Goal: Entertainment & Leisure: Browse casually

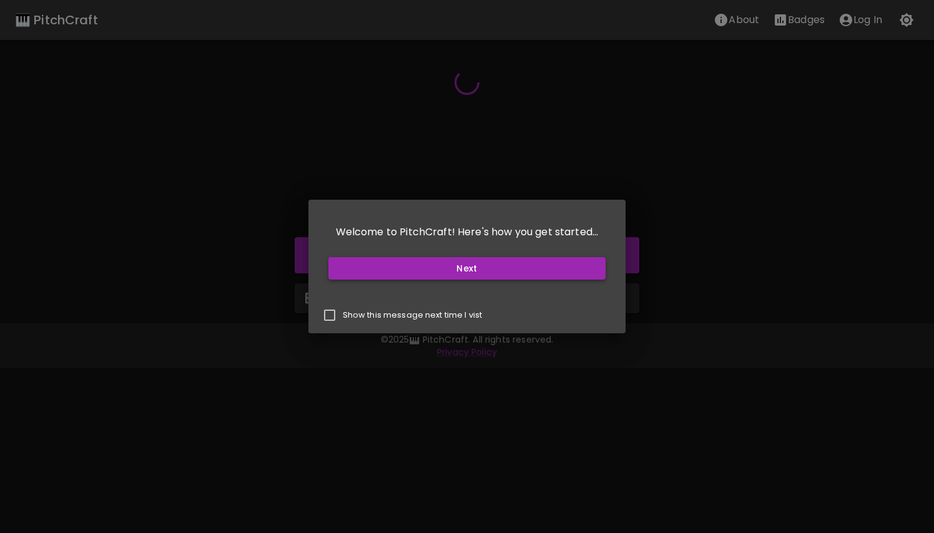
click at [460, 274] on button "Next" at bounding box center [467, 268] width 278 height 23
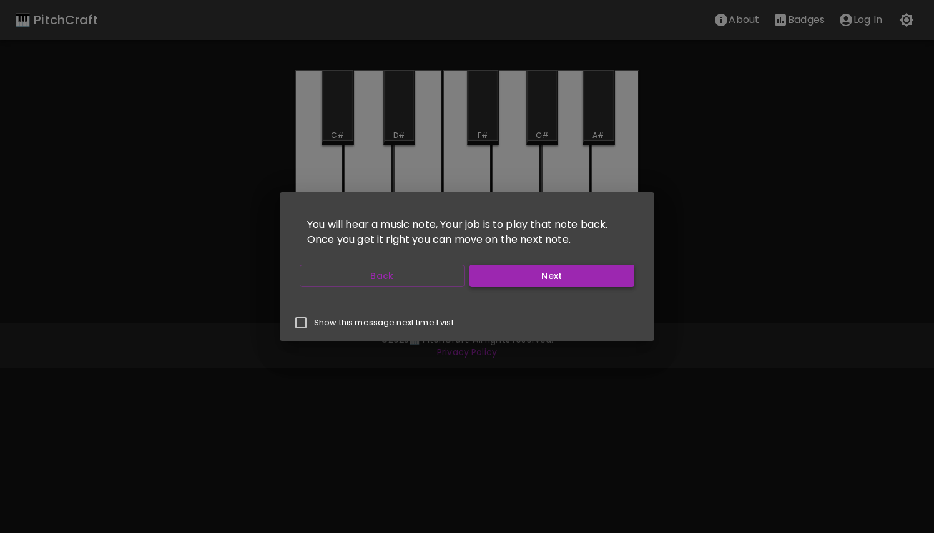
click at [511, 278] on button "Next" at bounding box center [552, 276] width 165 height 23
click at [299, 325] on input "Show this message next time I vist" at bounding box center [301, 323] width 26 height 26
checkbox input "true"
click at [534, 278] on button "Next" at bounding box center [552, 276] width 165 height 23
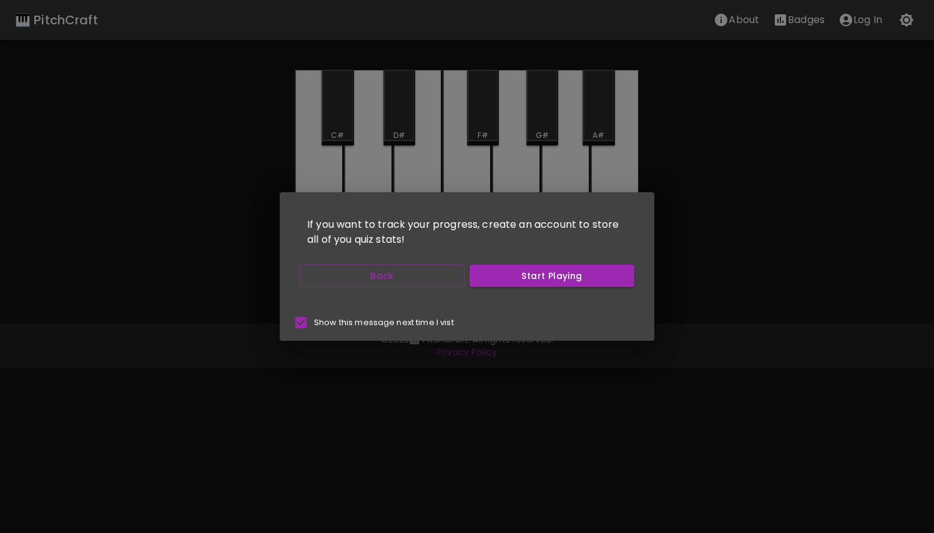
click at [534, 278] on button "Start Playing" at bounding box center [552, 276] width 165 height 23
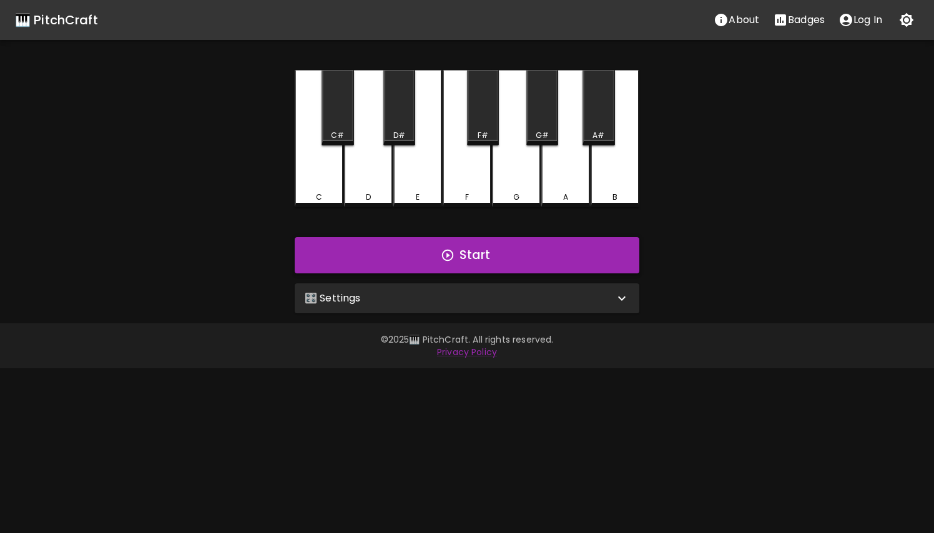
click at [500, 262] on button "Start" at bounding box center [467, 255] width 345 height 36
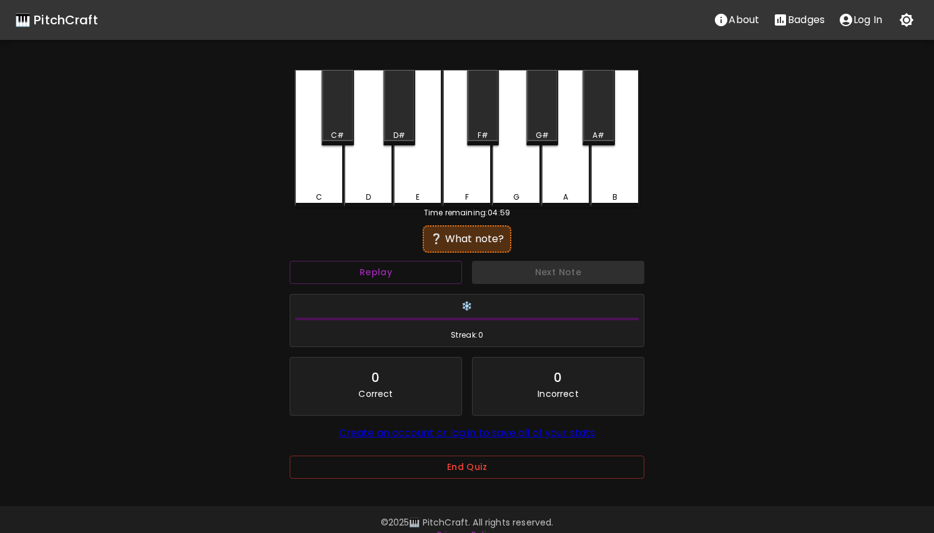
click at [413, 192] on div "E" at bounding box center [418, 197] width 46 height 11
click at [399, 137] on div "D#" at bounding box center [399, 135] width 12 height 11
click at [445, 167] on div "F" at bounding box center [467, 138] width 49 height 137
click at [480, 131] on div "F#" at bounding box center [483, 135] width 11 height 11
click at [501, 163] on div "G" at bounding box center [516, 138] width 49 height 137
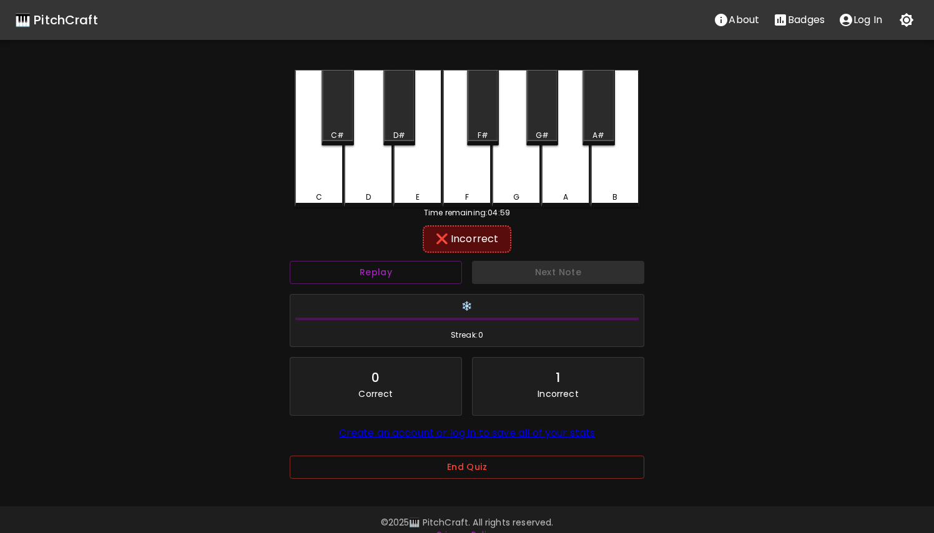
click at [538, 123] on div "G#" at bounding box center [542, 108] width 32 height 76
click at [580, 204] on div "A" at bounding box center [565, 138] width 49 height 137
click at [609, 115] on div "A#" at bounding box center [599, 108] width 32 height 76
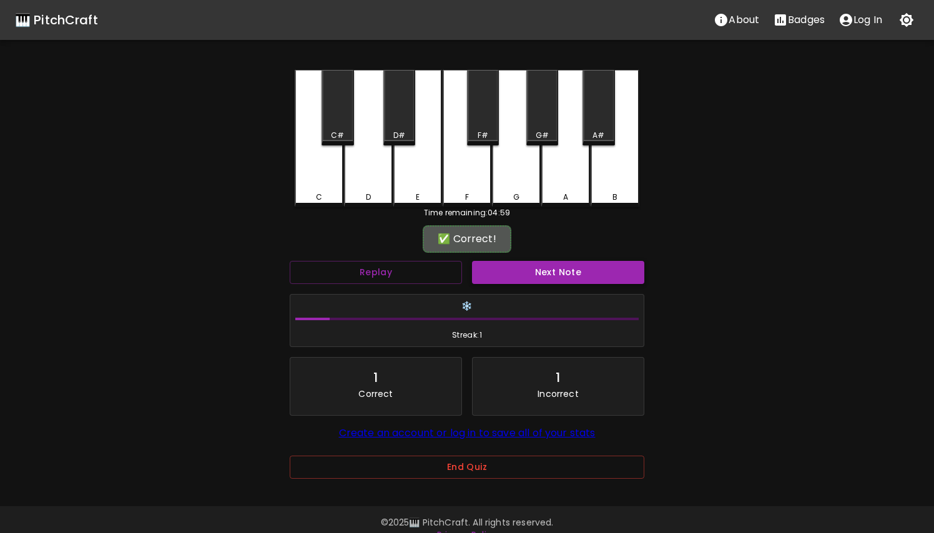
click at [540, 273] on button "Next Note" at bounding box center [558, 272] width 172 height 23
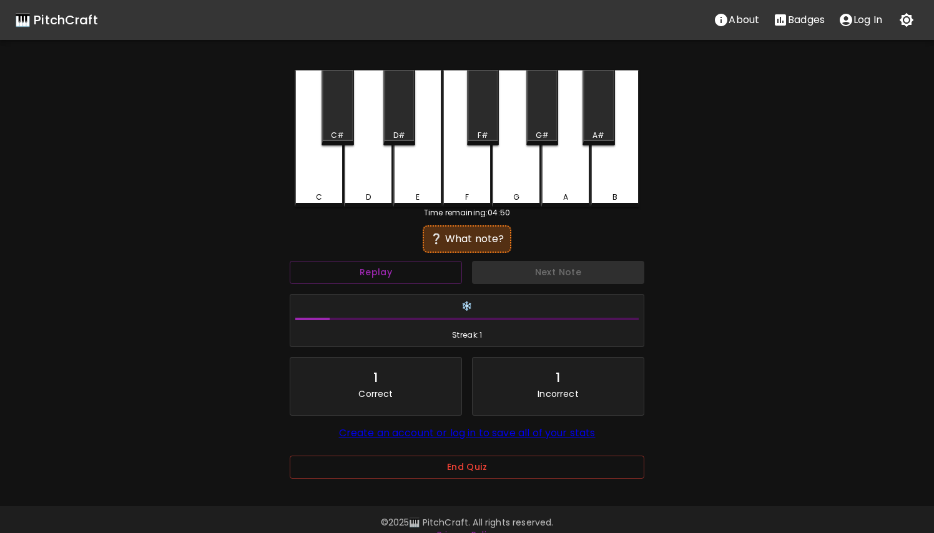
click at [523, 149] on div "G" at bounding box center [516, 138] width 49 height 137
click at [561, 194] on div "A" at bounding box center [566, 197] width 46 height 11
click at [543, 122] on div "G#" at bounding box center [542, 108] width 32 height 76
click at [495, 116] on div "F#" at bounding box center [483, 108] width 32 height 76
click at [469, 170] on div "F" at bounding box center [467, 138] width 49 height 137
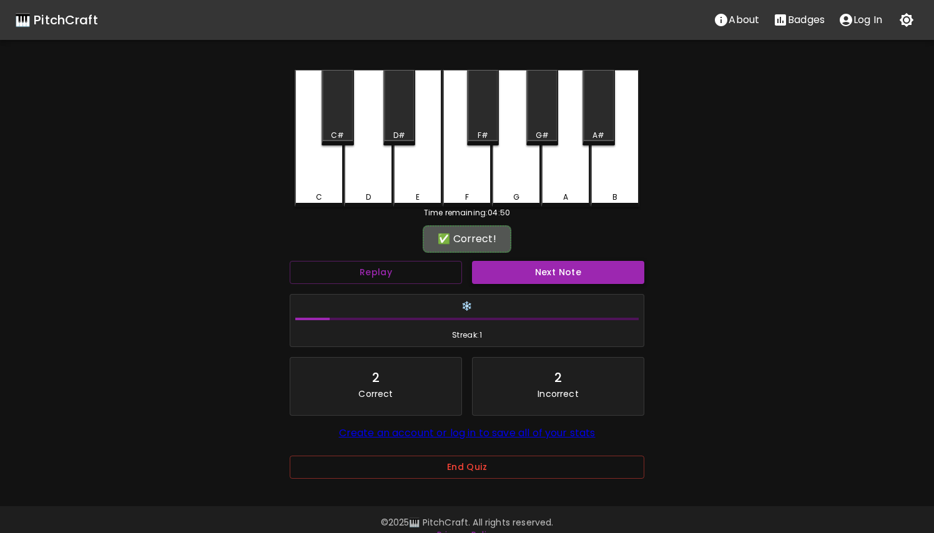
click at [526, 274] on button "Next Note" at bounding box center [558, 272] width 172 height 23
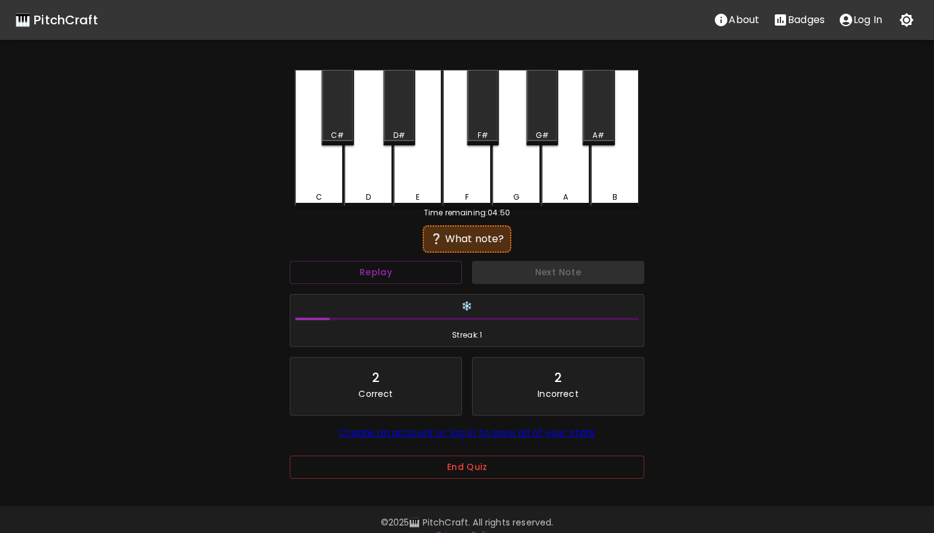
click at [608, 173] on div "B" at bounding box center [615, 138] width 49 height 137
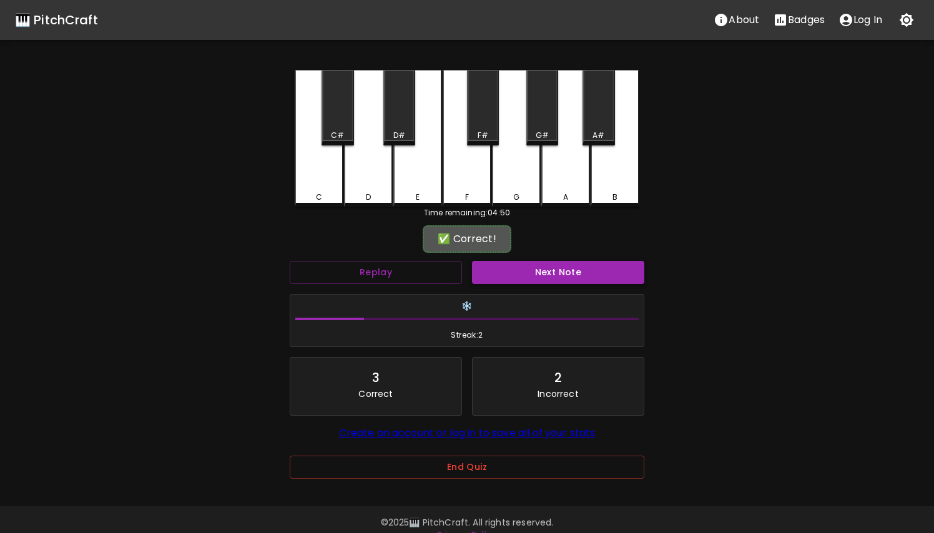
click at [581, 269] on button "Next Note" at bounding box center [558, 272] width 172 height 23
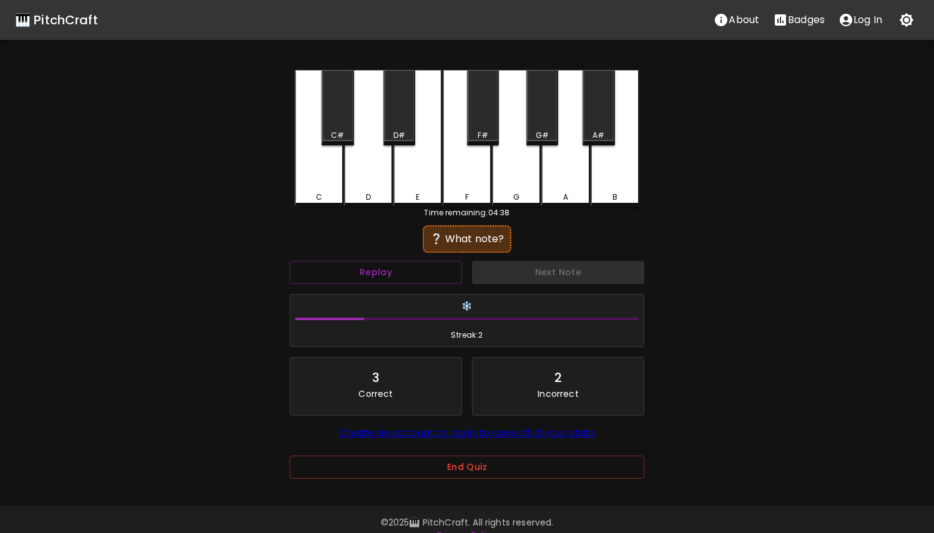
click at [530, 183] on div "G" at bounding box center [516, 138] width 49 height 137
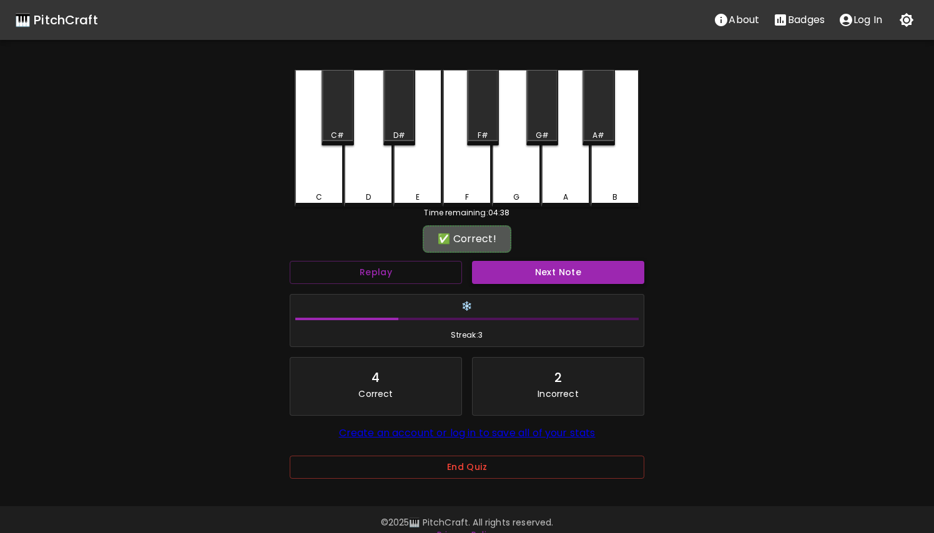
click at [531, 280] on button "Next Note" at bounding box center [558, 272] width 172 height 23
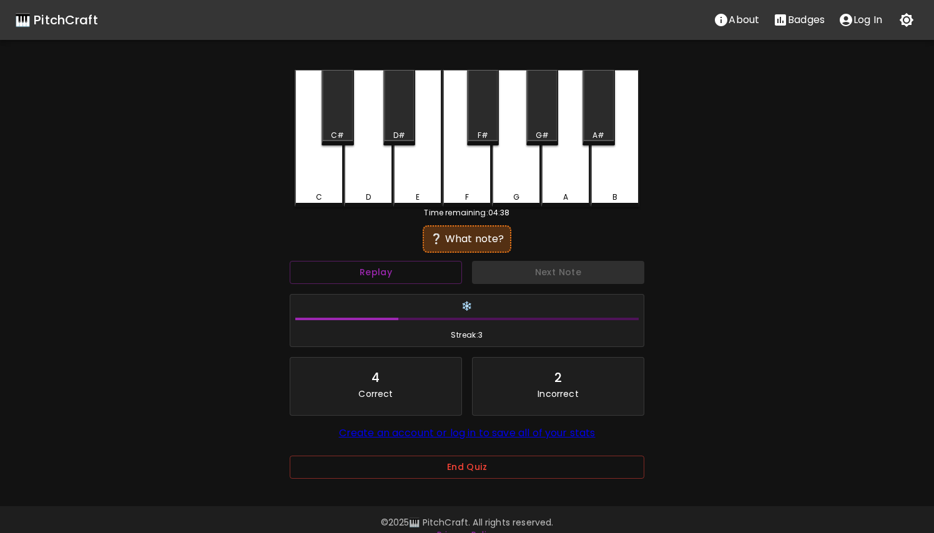
click at [343, 112] on div "C#" at bounding box center [338, 108] width 32 height 76
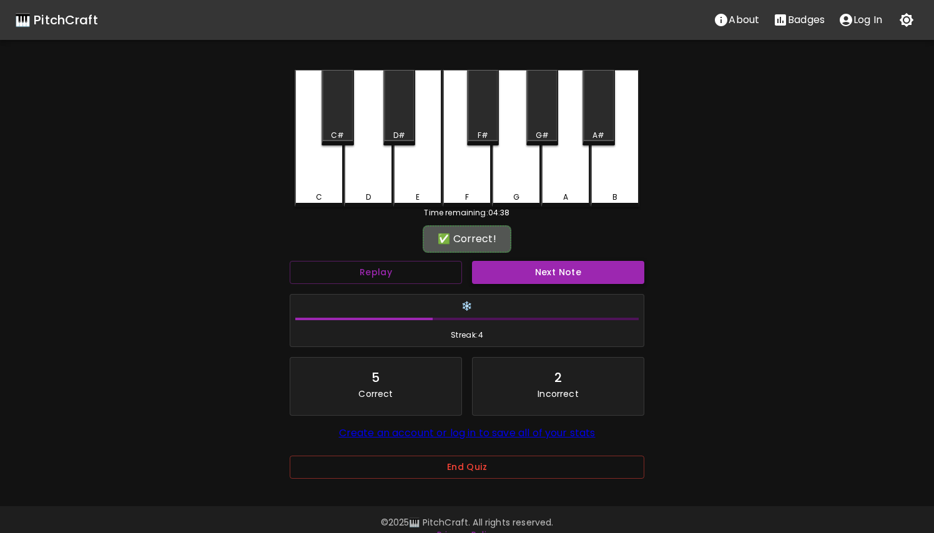
click at [499, 277] on button "Next Note" at bounding box center [558, 272] width 172 height 23
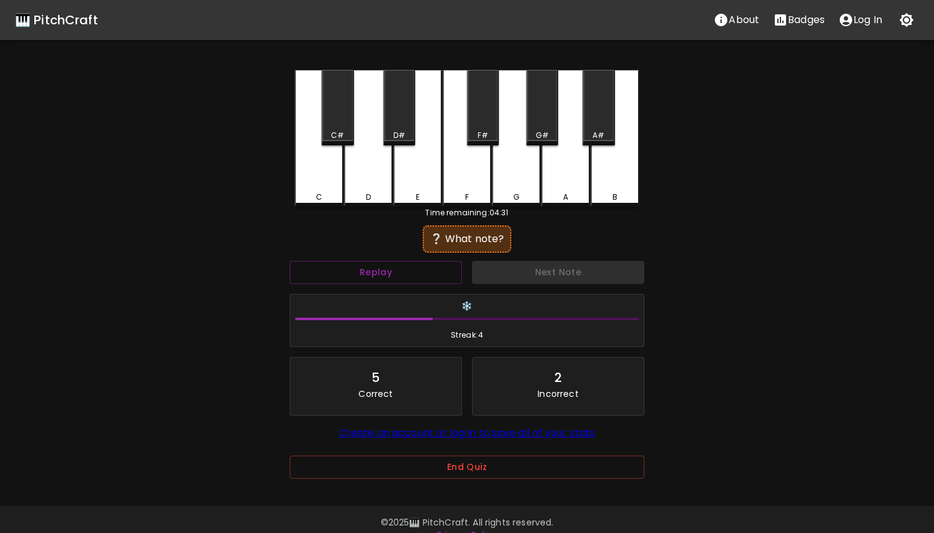
click at [499, 277] on div "Next Note" at bounding box center [558, 272] width 182 height 33
click at [471, 233] on div "❔ What note?" at bounding box center [467, 239] width 76 height 15
click at [520, 271] on div "Next Note" at bounding box center [558, 272] width 182 height 33
click at [417, 275] on button "Replay" at bounding box center [376, 272] width 172 height 23
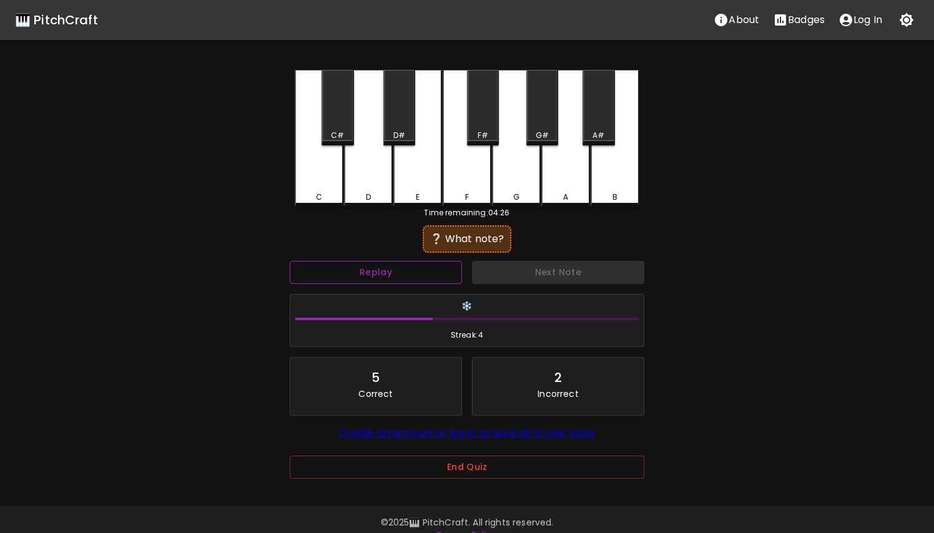
click at [417, 275] on button "Replay" at bounding box center [376, 272] width 172 height 23
click at [550, 94] on div "G#" at bounding box center [542, 108] width 32 height 76
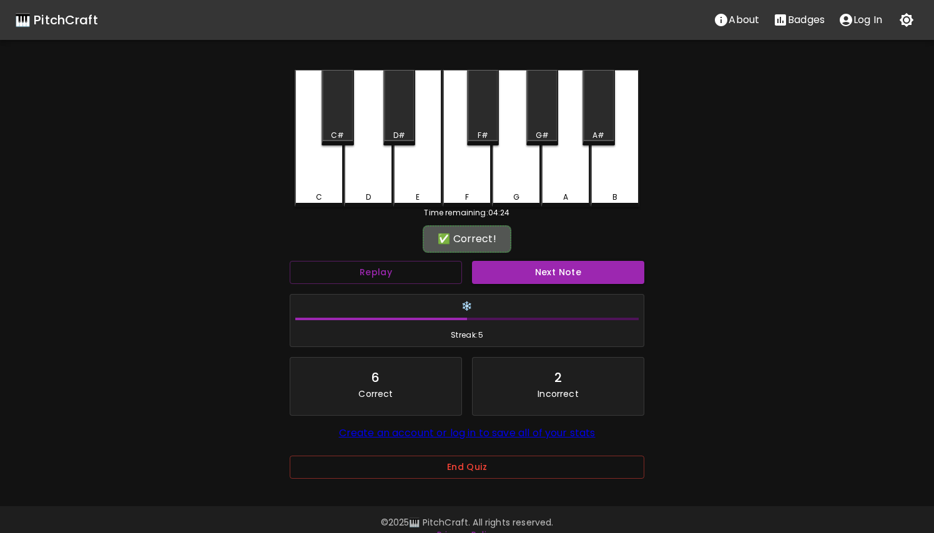
click at [550, 94] on div "G#" at bounding box center [542, 108] width 32 height 76
click at [541, 277] on button "Next Note" at bounding box center [558, 272] width 172 height 23
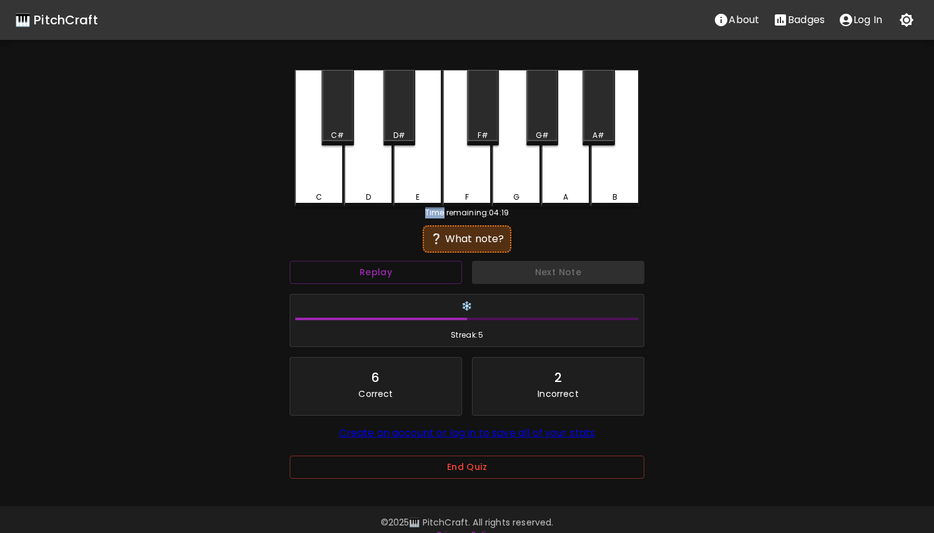
click at [411, 126] on div "D#" at bounding box center [399, 108] width 32 height 76
click at [420, 161] on div "E" at bounding box center [417, 138] width 49 height 137
click at [373, 164] on div "D" at bounding box center [368, 138] width 49 height 137
click at [475, 164] on div "F" at bounding box center [467, 138] width 49 height 137
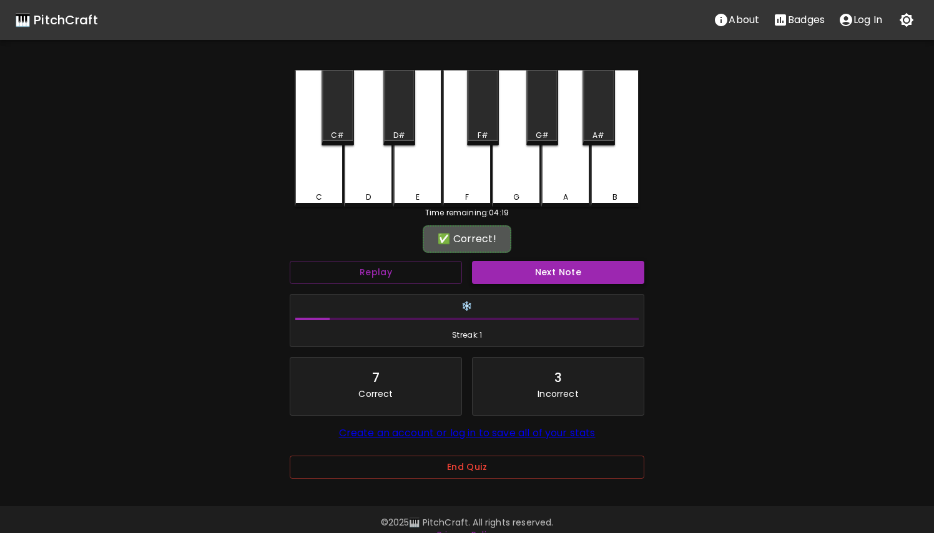
click at [538, 274] on button "Next Note" at bounding box center [558, 272] width 172 height 23
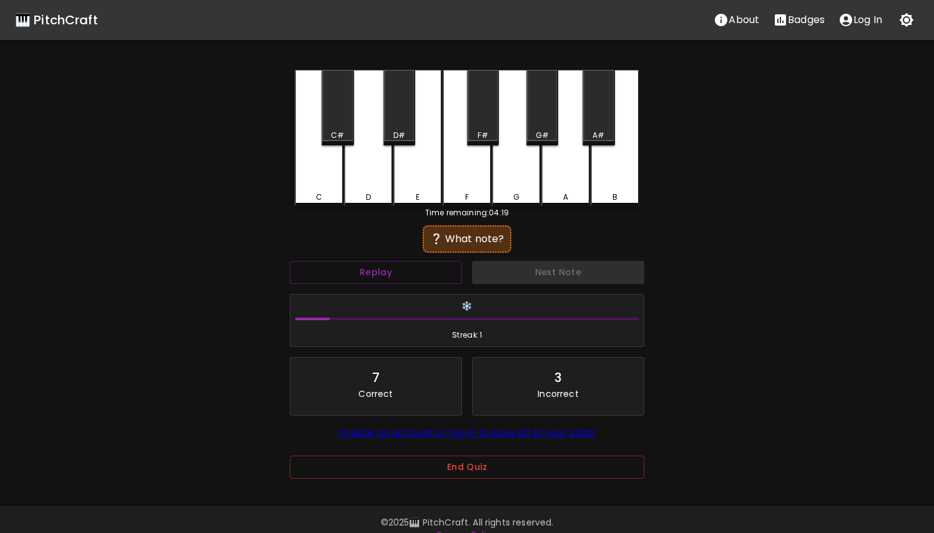
click at [482, 169] on div "F" at bounding box center [467, 138] width 49 height 137
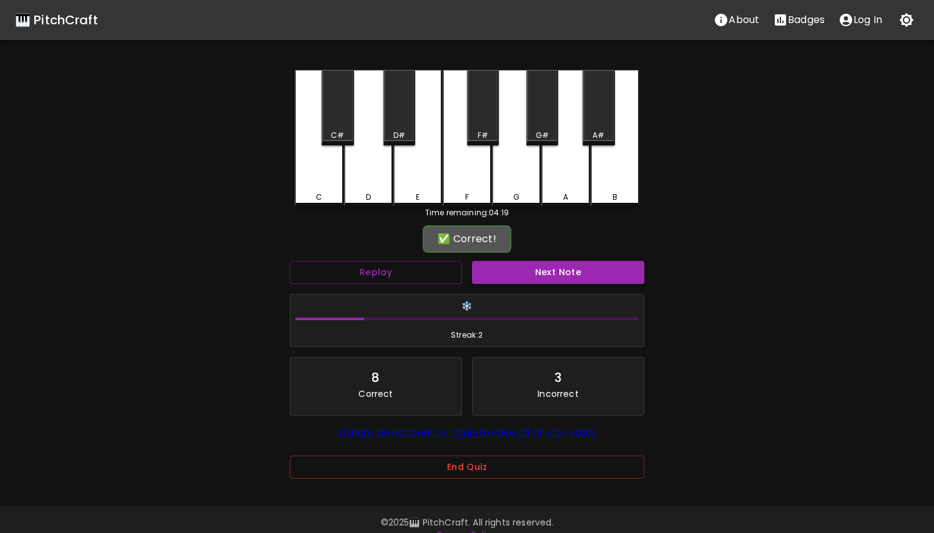
click at [518, 274] on button "Next Note" at bounding box center [558, 272] width 172 height 23
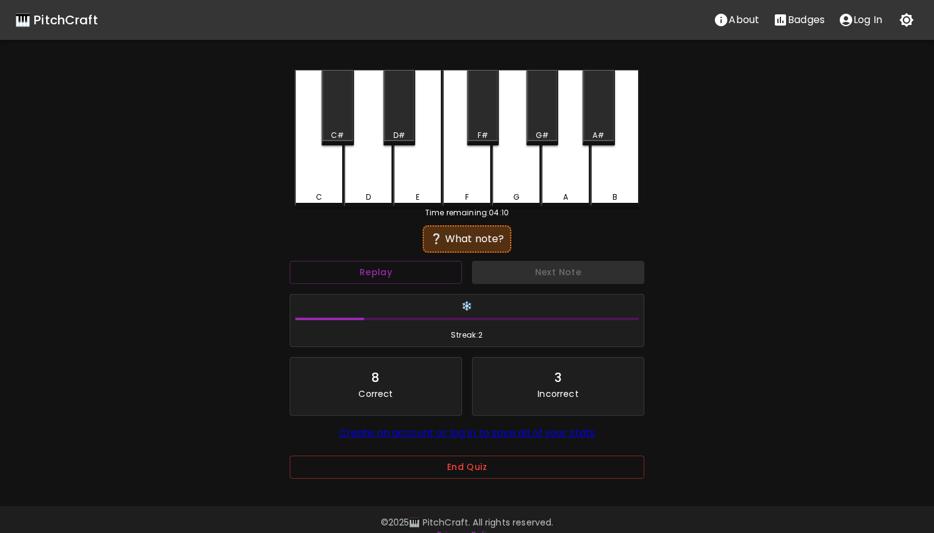
click at [614, 165] on div "B" at bounding box center [615, 138] width 49 height 137
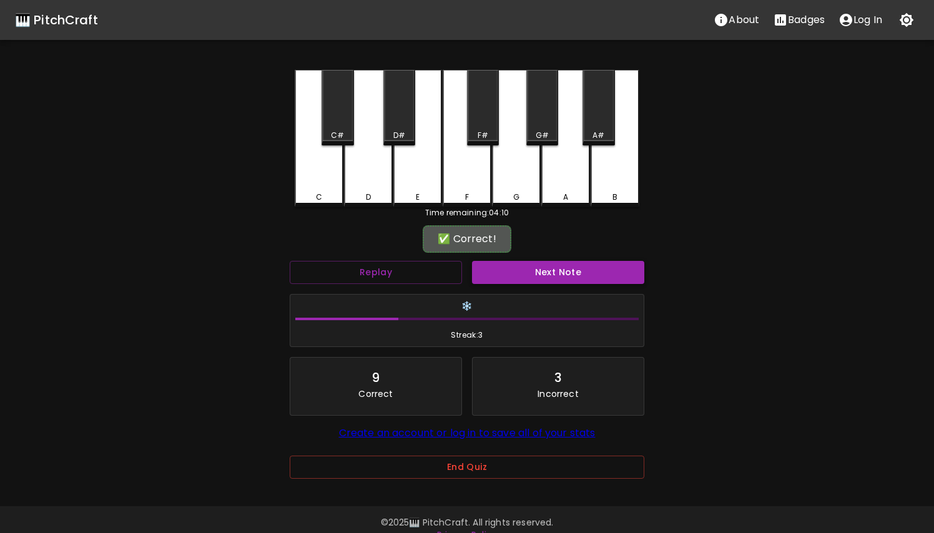
click at [553, 280] on button "Next Note" at bounding box center [558, 272] width 172 height 23
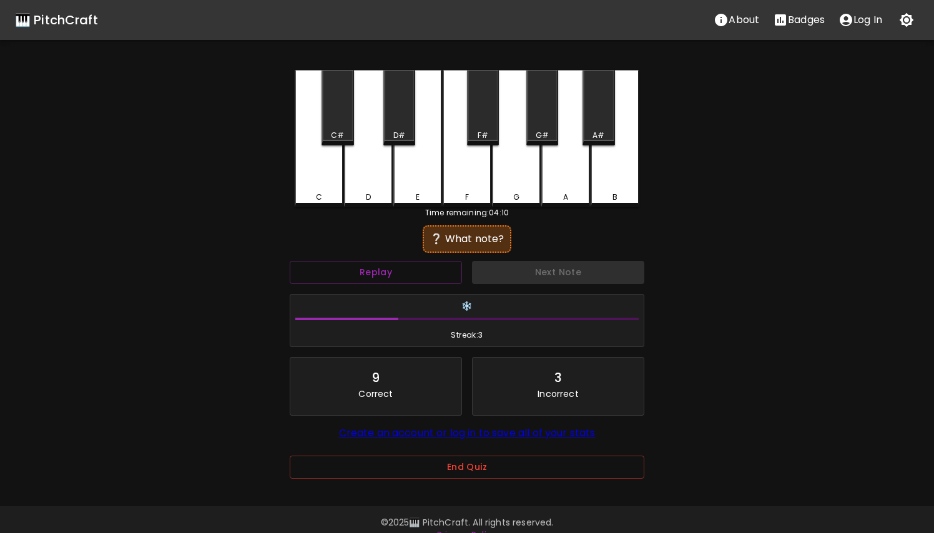
click at [420, 182] on div "E" at bounding box center [417, 138] width 49 height 137
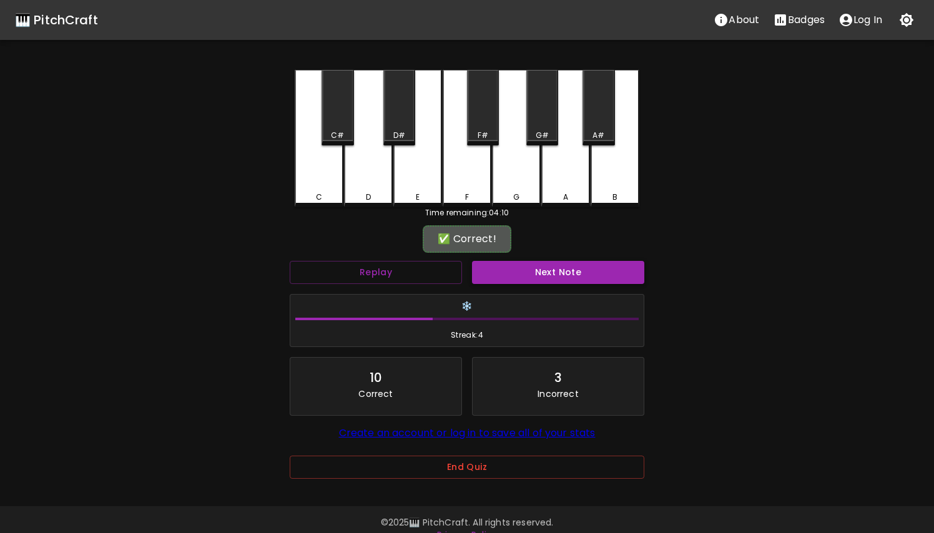
click at [494, 273] on button "Next Note" at bounding box center [558, 272] width 172 height 23
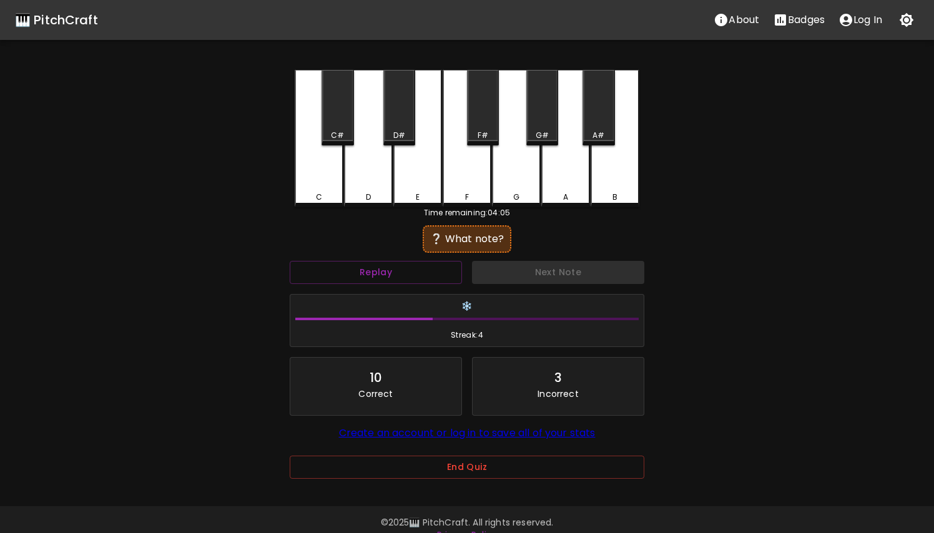
click at [521, 164] on div "G" at bounding box center [516, 138] width 49 height 137
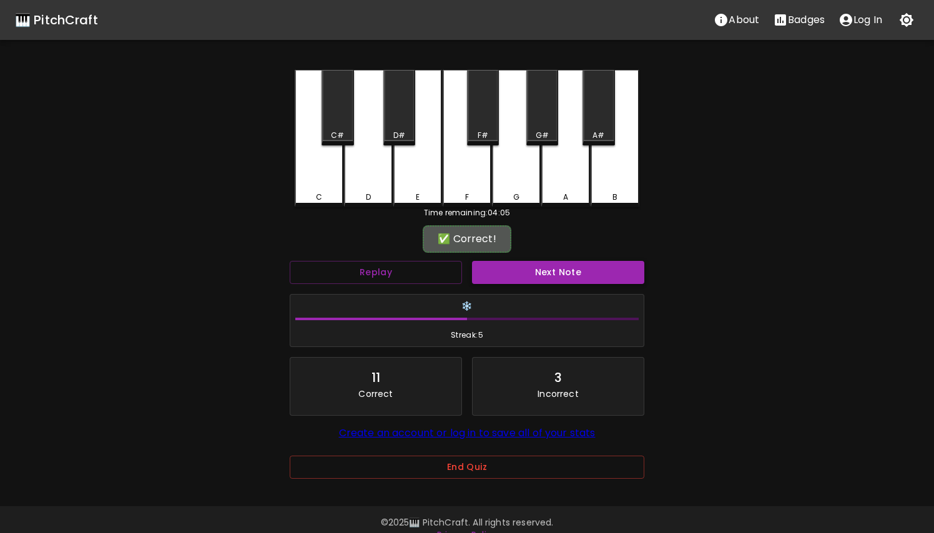
click at [528, 274] on button "Next Note" at bounding box center [558, 272] width 172 height 23
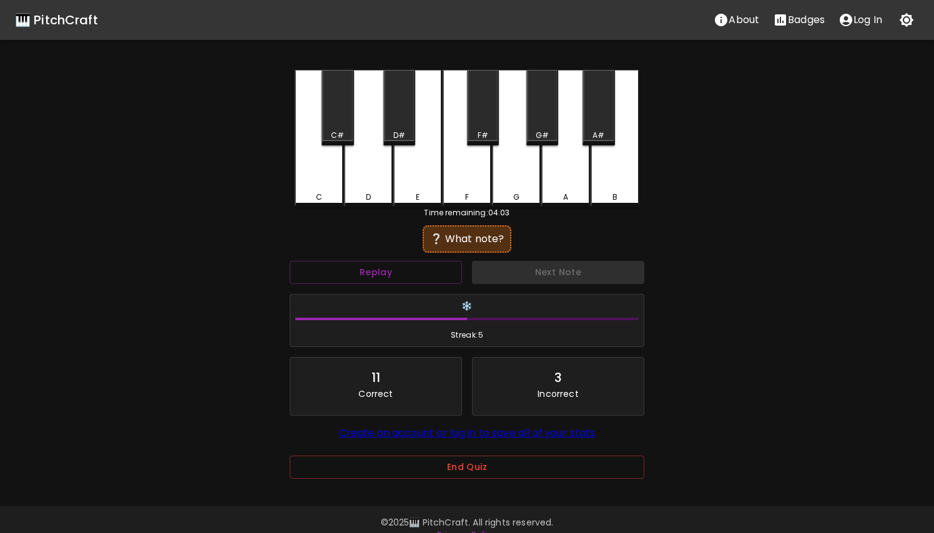
click at [483, 121] on div "F#" at bounding box center [483, 108] width 32 height 76
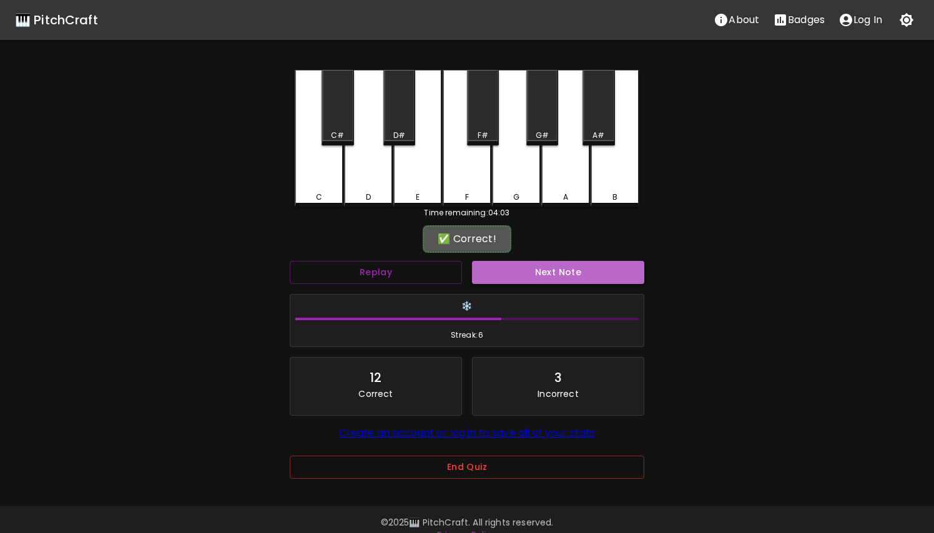
click at [524, 262] on button "Next Note" at bounding box center [558, 272] width 172 height 23
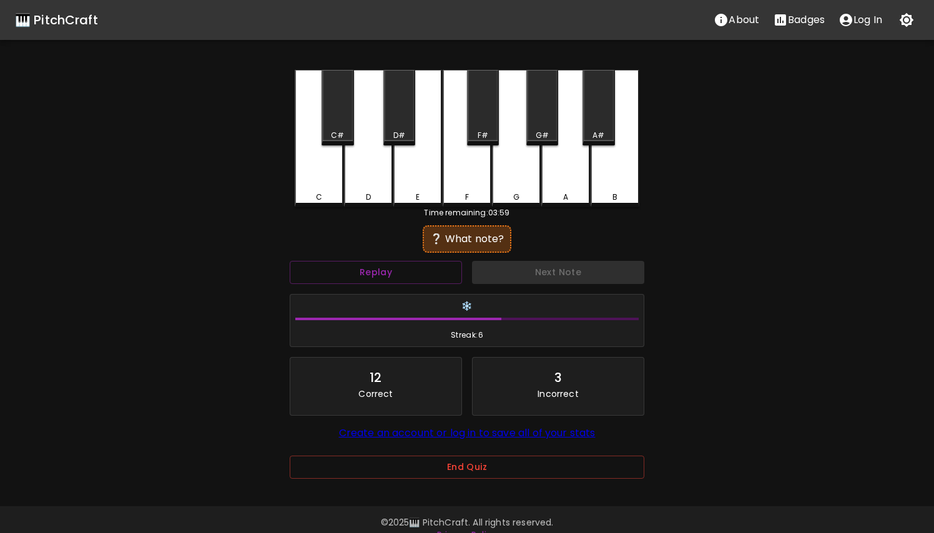
click at [600, 132] on div "A#" at bounding box center [599, 135] width 12 height 11
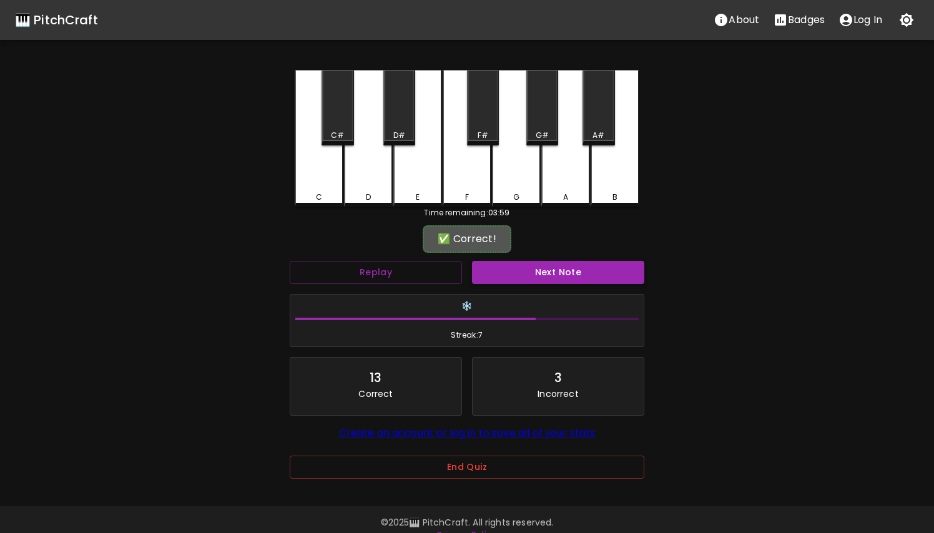
click at [576, 268] on button "Next Note" at bounding box center [558, 272] width 172 height 23
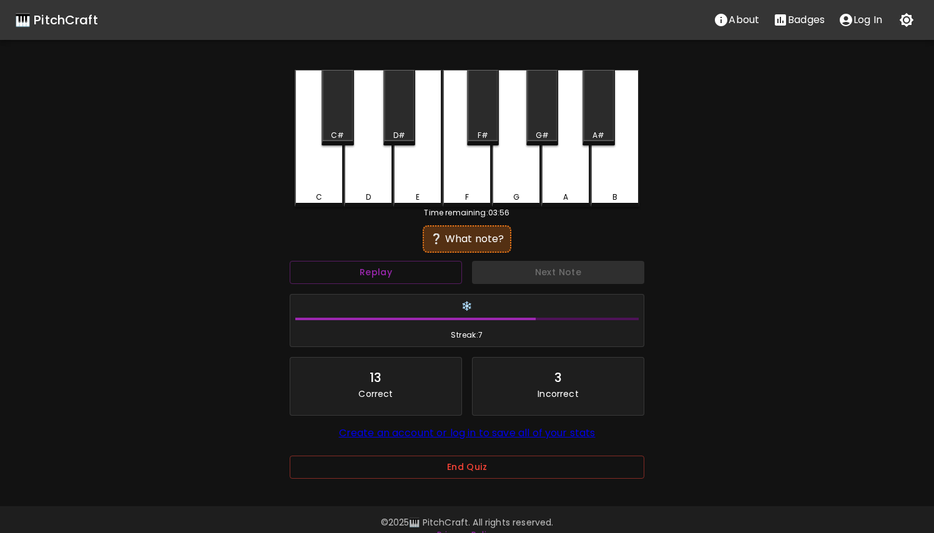
click at [576, 268] on div "Next Note" at bounding box center [558, 272] width 182 height 33
click at [385, 271] on button "Replay" at bounding box center [376, 272] width 172 height 23
click at [516, 168] on div "G" at bounding box center [516, 138] width 49 height 137
click at [564, 174] on div "A" at bounding box center [565, 138] width 49 height 137
click at [544, 120] on div "G#" at bounding box center [542, 108] width 32 height 76
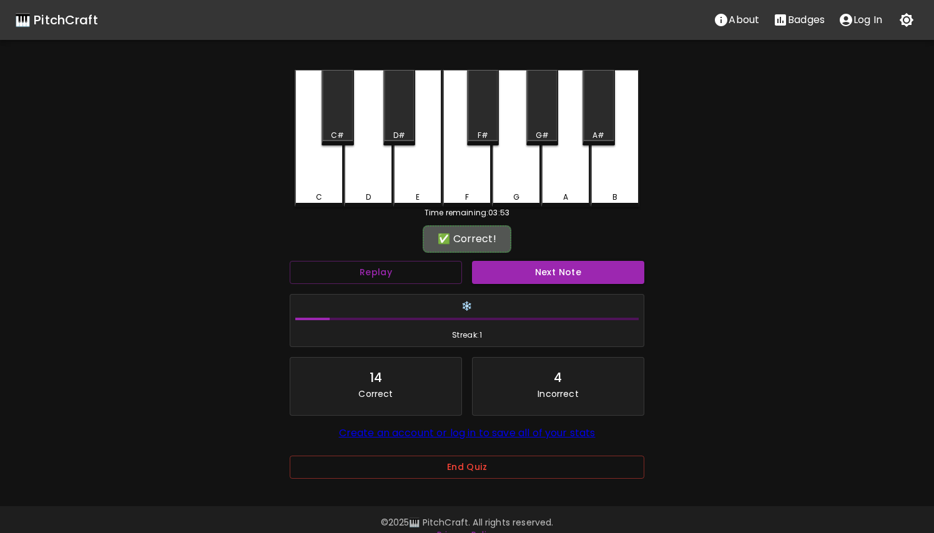
click at [543, 114] on div "G#" at bounding box center [542, 108] width 32 height 76
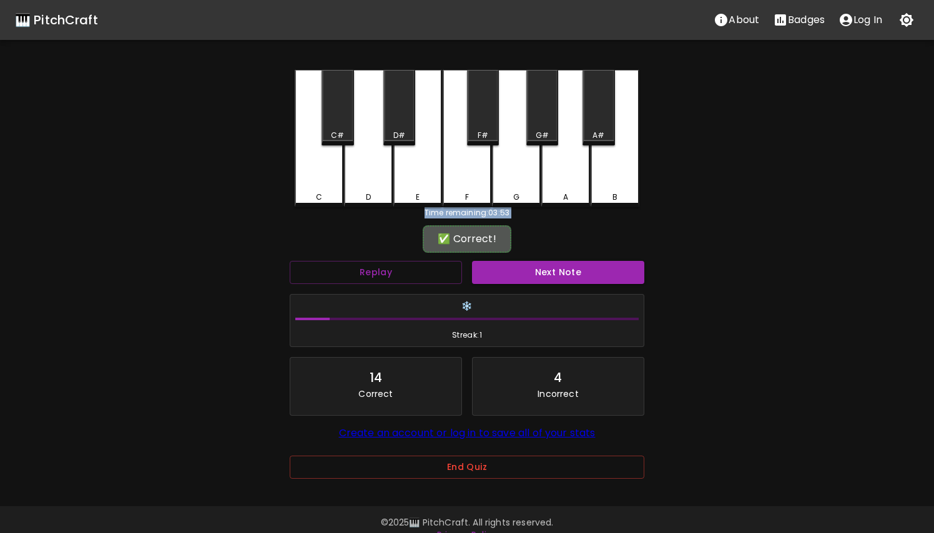
click at [543, 114] on div "G#" at bounding box center [542, 108] width 32 height 76
click at [371, 272] on button "Replay" at bounding box center [376, 272] width 172 height 23
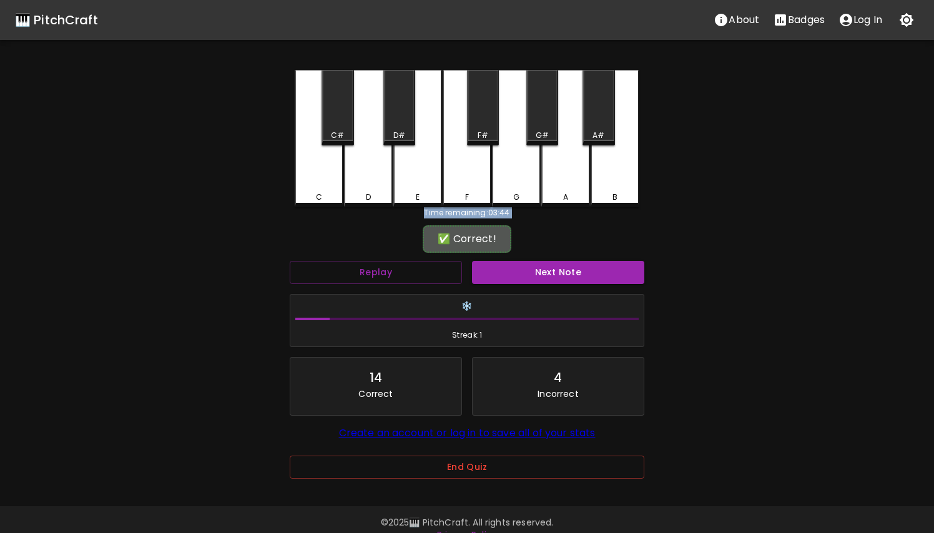
click at [527, 128] on div "G#" at bounding box center [542, 108] width 32 height 76
